Goal: Task Accomplishment & Management: Complete application form

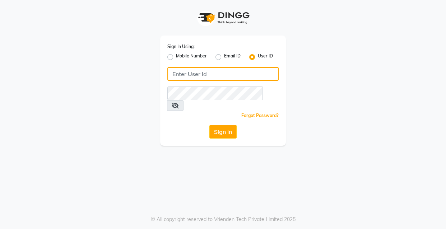
click at [207, 72] on input "Username" at bounding box center [222, 74] width 111 height 14
type input "ibw123"
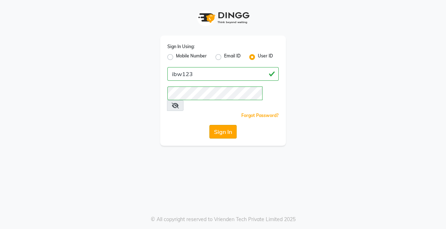
click at [229, 125] on button "Sign In" at bounding box center [222, 132] width 27 height 14
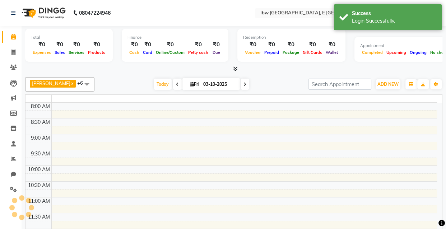
select select "en"
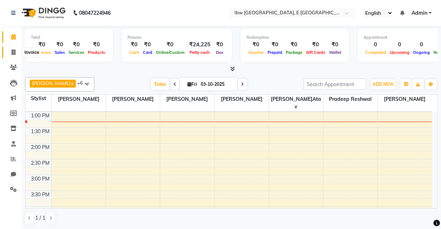
click at [14, 52] on icon at bounding box center [13, 52] width 4 height 5
select select "8549"
select select "service"
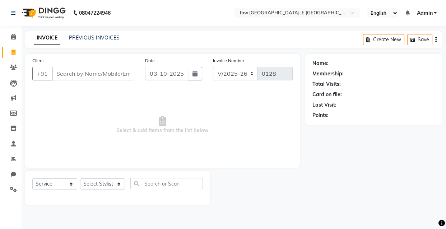
click at [61, 76] on input "Client" at bounding box center [93, 74] width 83 height 14
click at [61, 73] on input "Client" at bounding box center [93, 74] width 83 height 14
type input "9425062334"
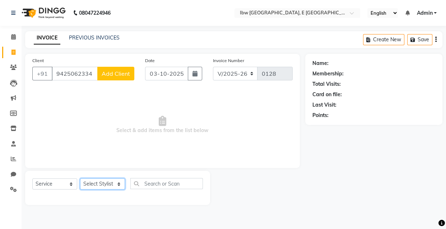
click at [118, 183] on select "Select Stylist Jyoti Sahu Laxmi Jatav Manager mukesh sen Pradeep reshwal sonam …" at bounding box center [102, 183] width 45 height 11
select select "89186"
click at [80, 178] on select "Select Stylist Jyoti Sahu Laxmi Jatav Manager mukesh sen Pradeep reshwal sonam …" at bounding box center [102, 183] width 45 height 11
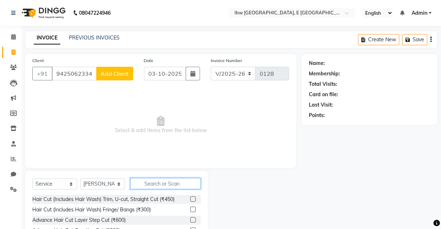
click at [146, 184] on input "text" at bounding box center [165, 183] width 70 height 11
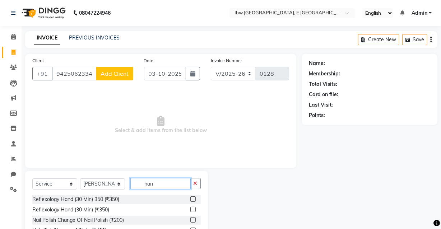
click at [159, 182] on input "han" at bounding box center [160, 183] width 60 height 11
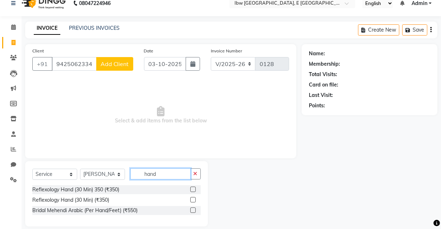
scroll to position [18, 0]
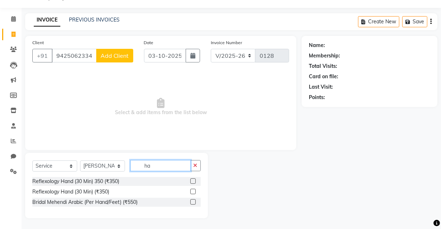
type input "h"
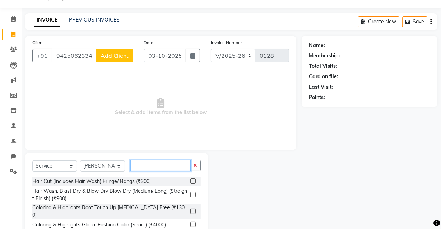
click at [147, 165] on input "f" at bounding box center [160, 165] width 60 height 11
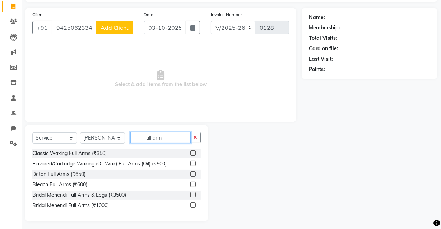
scroll to position [49, 0]
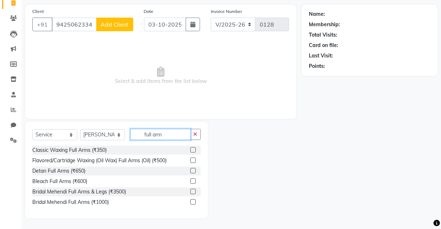
type input "full arm"
click at [193, 161] on label at bounding box center [192, 160] width 5 height 5
click at [193, 161] on input "checkbox" at bounding box center [192, 160] width 5 height 5
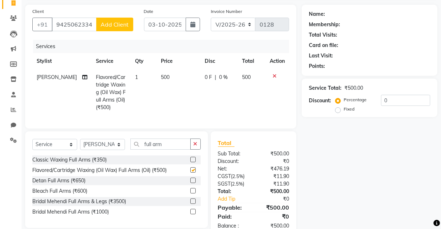
checkbox input "false"
click at [195, 146] on icon "button" at bounding box center [195, 143] width 4 height 5
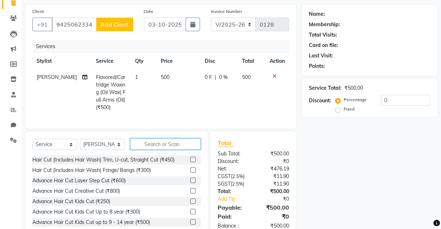
click at [165, 150] on input "text" at bounding box center [165, 144] width 70 height 11
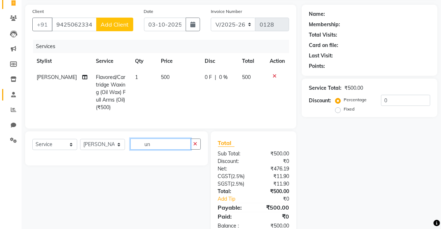
type input "u"
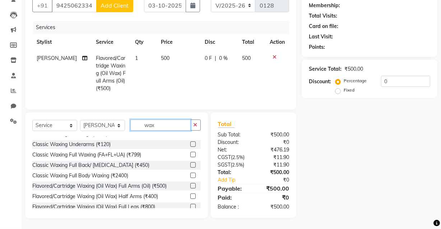
scroll to position [98, 0]
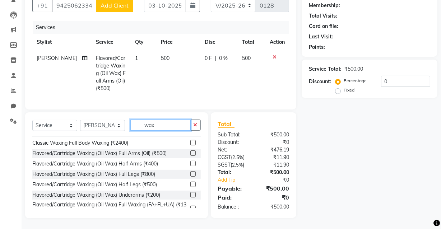
type input "wax"
click at [190, 192] on label at bounding box center [192, 194] width 5 height 5
click at [190, 193] on input "checkbox" at bounding box center [192, 195] width 5 height 5
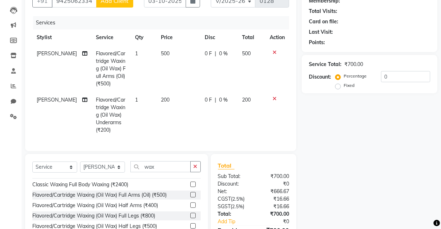
checkbox input "false"
click at [197, 169] on button "button" at bounding box center [195, 166] width 10 height 11
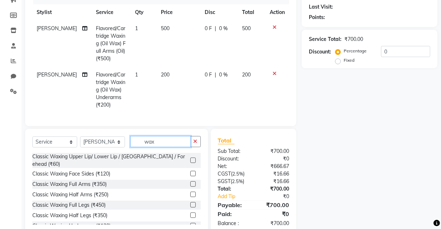
scroll to position [87, 0]
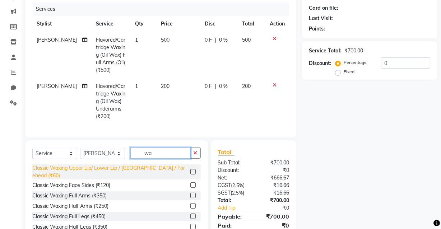
type input "w"
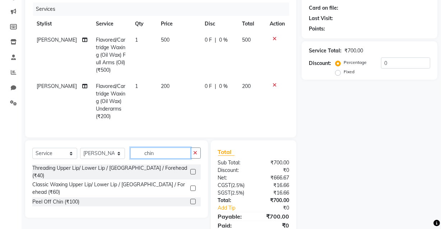
type input "chin"
click at [194, 199] on label at bounding box center [192, 201] width 5 height 5
click at [194, 200] on input "checkbox" at bounding box center [192, 202] width 5 height 5
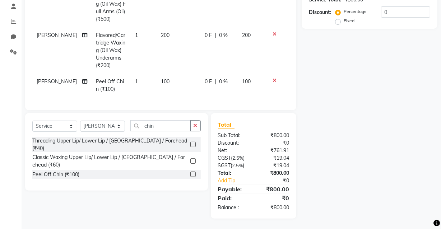
scroll to position [143, 0]
click at [193, 171] on label at bounding box center [192, 173] width 5 height 5
click at [193, 172] on input "checkbox" at bounding box center [192, 174] width 5 height 5
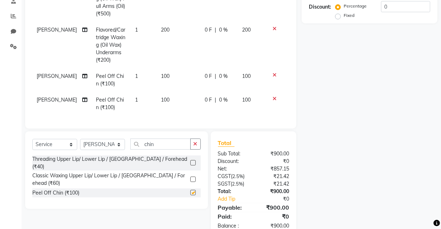
checkbox input "false"
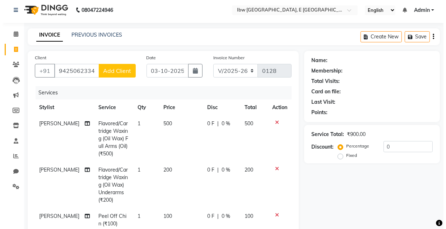
scroll to position [0, 0]
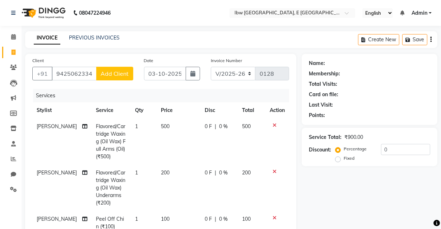
click at [118, 75] on span "Add Client" at bounding box center [115, 73] width 28 height 7
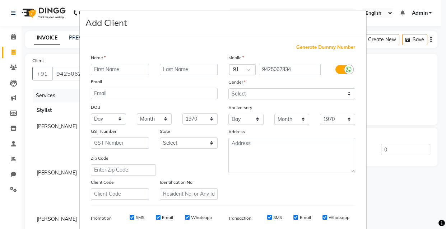
click at [113, 71] on input "text" at bounding box center [120, 69] width 58 height 11
type input "bhavna"
click at [183, 69] on input "text" at bounding box center [189, 69] width 58 height 11
type input "mam"
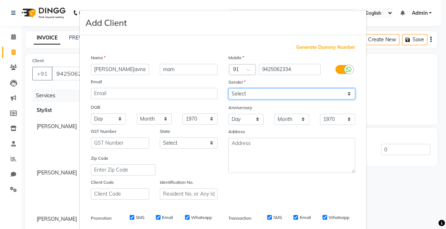
click at [244, 92] on select "Select Male Female Other Prefer Not To Say" at bounding box center [291, 93] width 127 height 11
select select "female"
click at [228, 88] on select "Select Male Female Other Prefer Not To Say" at bounding box center [291, 93] width 127 height 11
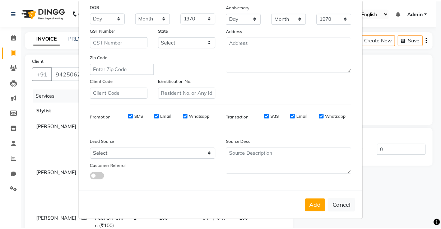
scroll to position [104, 0]
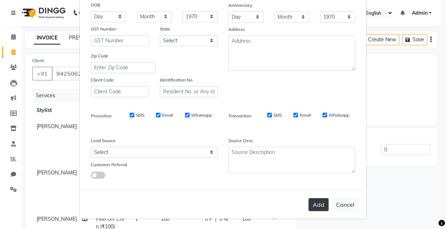
click at [318, 204] on button "Add" at bounding box center [318, 204] width 20 height 13
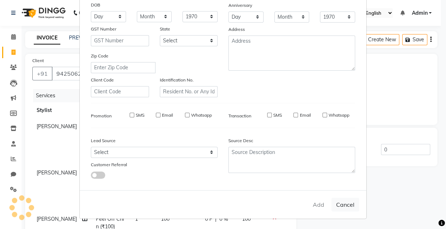
select select
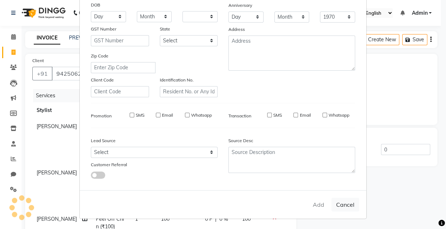
select select
checkbox input "false"
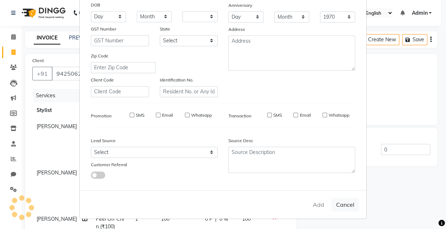
checkbox input "false"
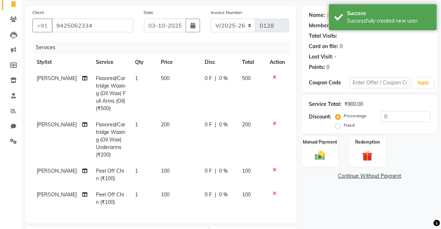
scroll to position [65, 0]
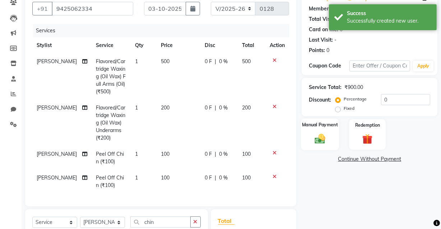
click at [322, 140] on img at bounding box center [319, 138] width 17 height 12
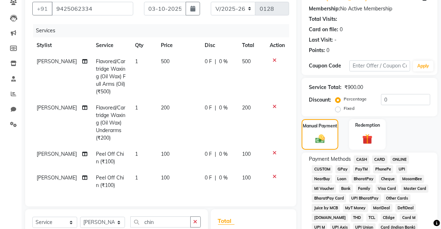
click at [337, 168] on span "UPI" at bounding box center [401, 169] width 11 height 8
click at [242, 154] on span "100" at bounding box center [246, 154] width 9 height 6
select select "89186"
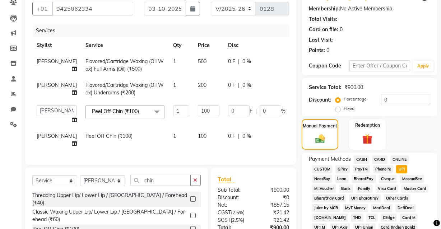
click at [294, 112] on span "100" at bounding box center [298, 109] width 9 height 6
click at [198, 116] on input "100" at bounding box center [209, 110] width 22 height 11
type input "100"
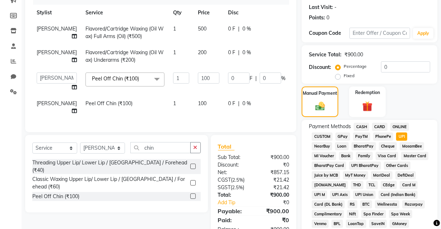
click at [273, 91] on tbody "Varsha Rathore Flavored/Cartridge Waxing (Oil Wax) Full Arms (Oil) (₹500) 1 500…" at bounding box center [183, 70] width 302 height 98
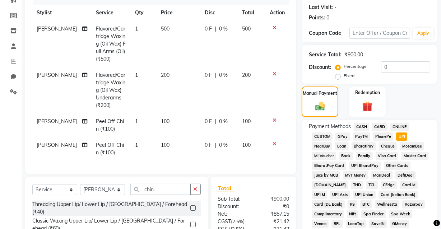
drag, startPoint x: 240, startPoint y: 136, endPoint x: 238, endPoint y: 140, distance: 4.2
drag, startPoint x: 238, startPoint y: 140, endPoint x: 202, endPoint y: 149, distance: 36.2
click at [205, 149] on span "0 F" at bounding box center [208, 145] width 7 height 8
select select "89186"
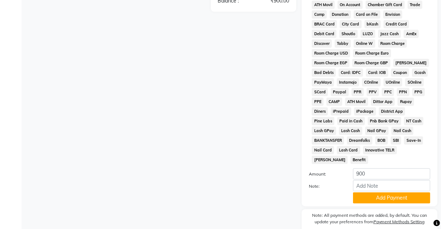
scroll to position [346, 0]
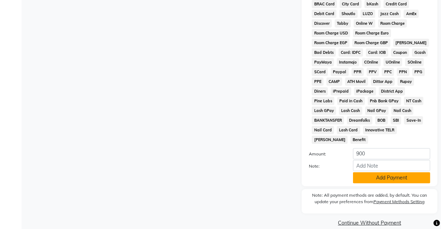
click at [337, 172] on button "Add Payment" at bounding box center [391, 177] width 77 height 11
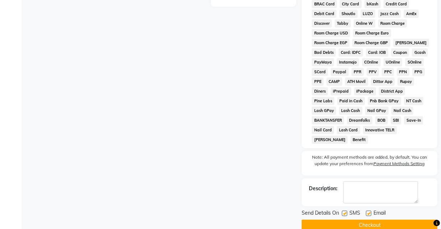
click at [337, 217] on button "Checkout" at bounding box center [370, 225] width 136 height 11
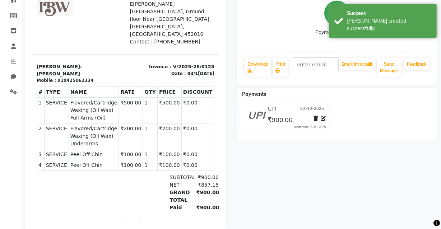
scroll to position [115, 0]
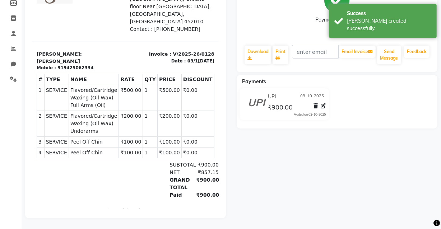
click at [95, 149] on span "Peel Off Chin" at bounding box center [93, 153] width 47 height 8
click at [87, 149] on span "Peel Off Chin" at bounding box center [93, 153] width 47 height 8
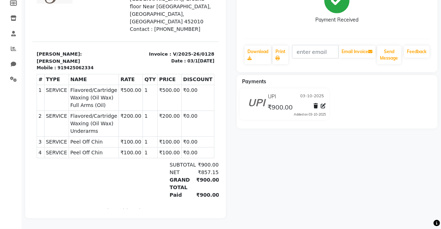
click at [87, 149] on span "Peel Off Chin" at bounding box center [93, 153] width 47 height 8
click at [88, 149] on span "Peel Off Chin" at bounding box center [93, 153] width 47 height 8
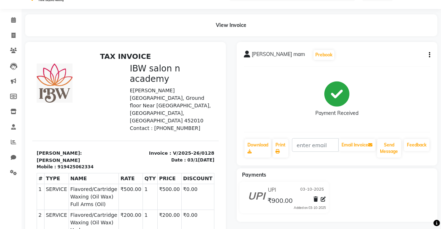
scroll to position [0, 0]
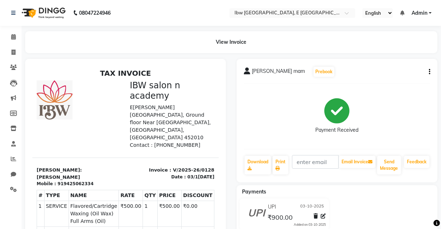
select select "service"
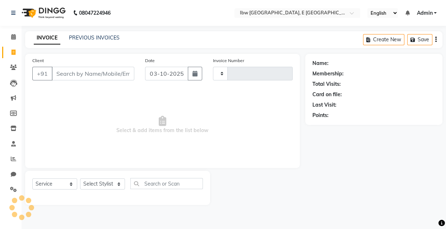
type input "0129"
select select "8549"
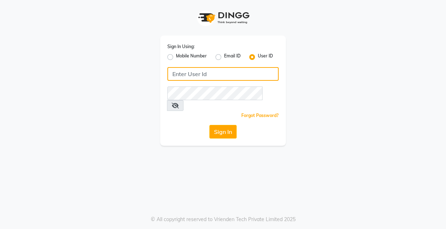
click at [193, 73] on input "Username" at bounding box center [222, 74] width 111 height 14
type input "ibw123"
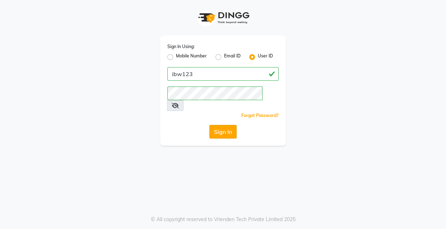
click at [232, 125] on button "Sign In" at bounding box center [222, 132] width 27 height 14
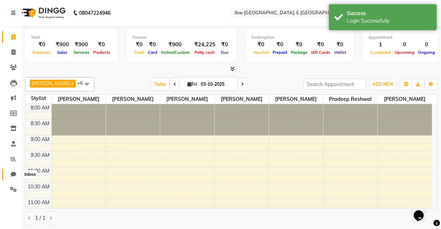
click at [13, 172] on icon at bounding box center [13, 174] width 5 height 5
select select "100"
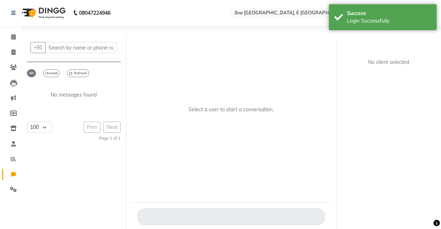
scroll to position [5, 0]
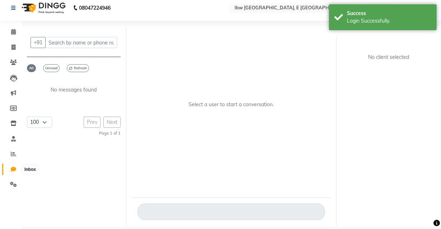
click at [14, 167] on icon at bounding box center [13, 169] width 5 height 5
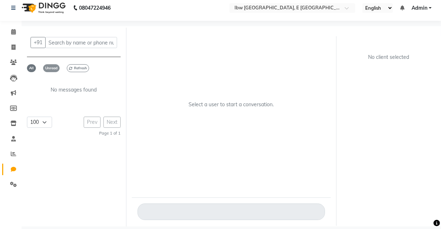
click at [47, 68] on span "Unread" at bounding box center [51, 68] width 17 height 8
click at [75, 67] on span "Refresh" at bounding box center [78, 68] width 22 height 8
click at [32, 68] on span "All" at bounding box center [31, 68] width 9 height 8
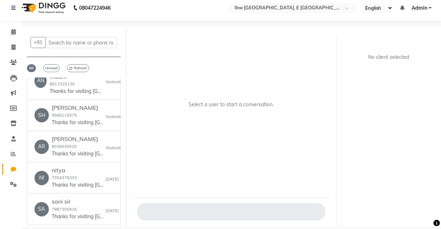
scroll to position [0, 0]
